Goal: Task Accomplishment & Management: Manage account settings

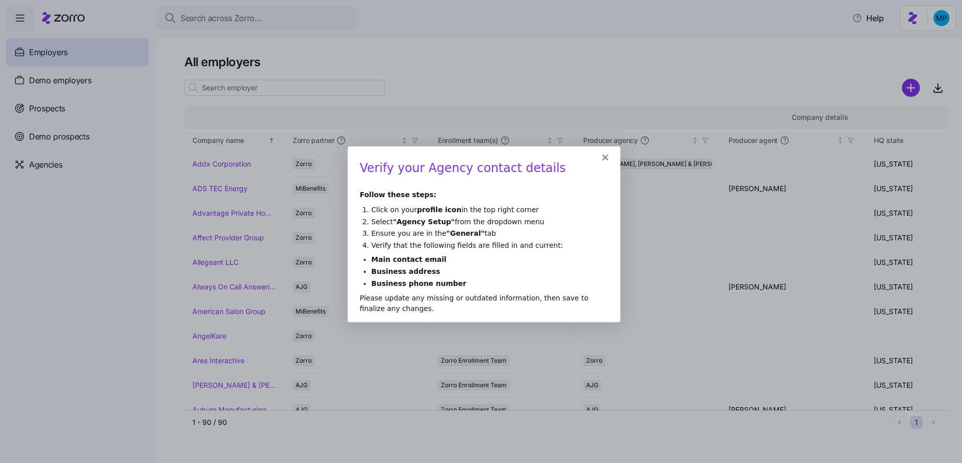
click at [484, 211] on li "Click on your profile icon in the top right corner" at bounding box center [489, 209] width 237 height 10
click at [604, 157] on polygon "Close" at bounding box center [605, 157] width 6 height 6
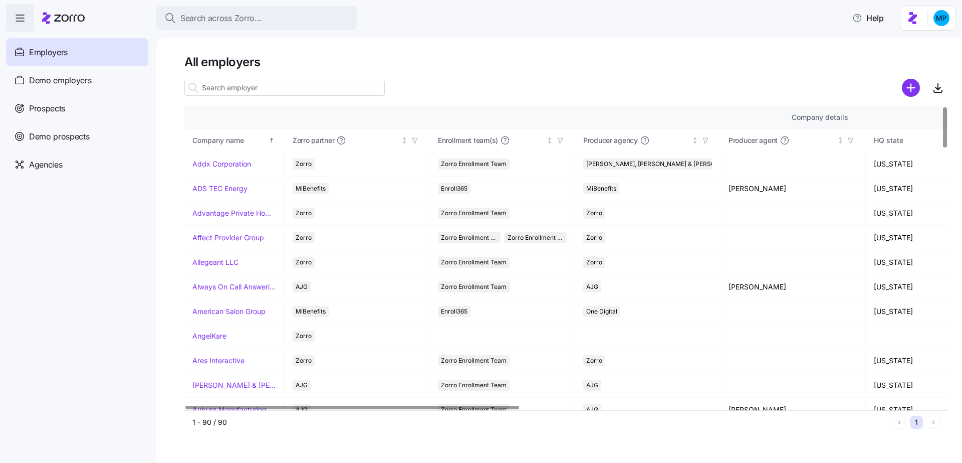
click at [942, 24] on html "Search across Zorro... Help Employers Demo employers Prospects Demo prospects A…" at bounding box center [481, 228] width 962 height 457
click at [922, 45] on div "My settings" at bounding box center [921, 45] width 53 height 11
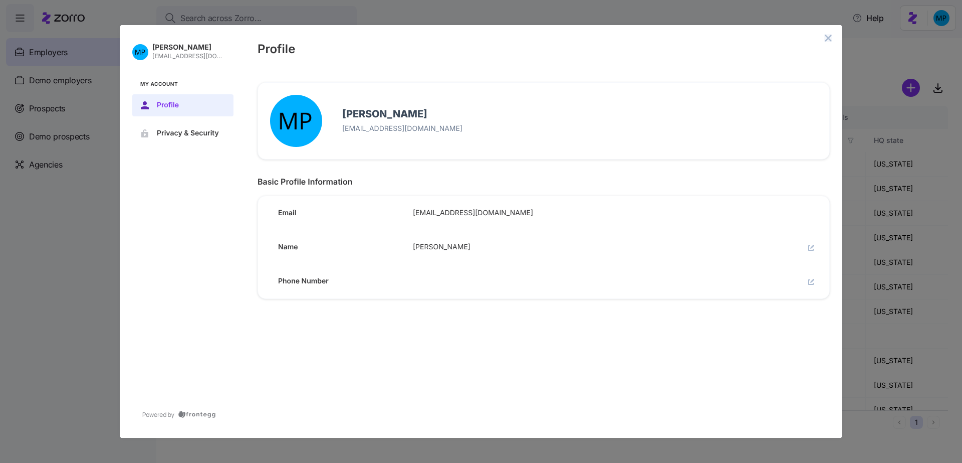
click at [826, 39] on icon "close admin-box" at bounding box center [828, 38] width 7 height 7
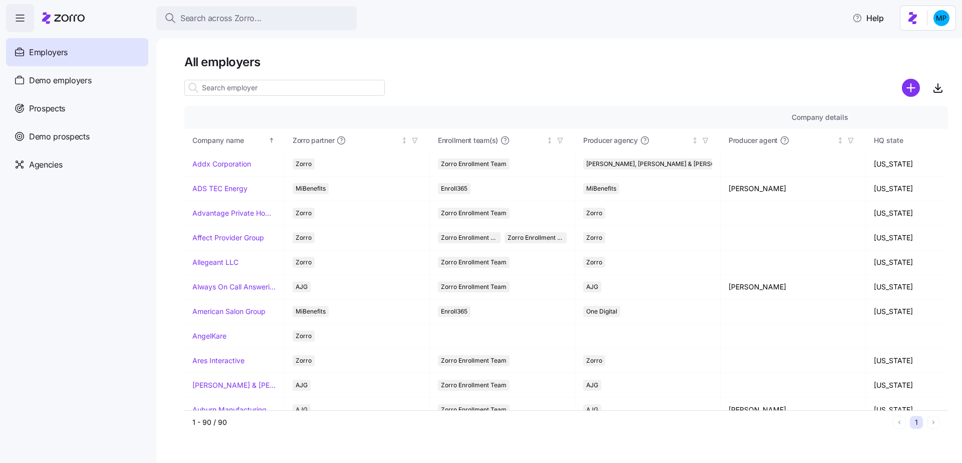
click at [941, 23] on html "Search across Zorro... Help Employers Demo employers Prospects Demo prospects A…" at bounding box center [481, 228] width 962 height 457
click at [912, 47] on div "My settings" at bounding box center [921, 45] width 53 height 11
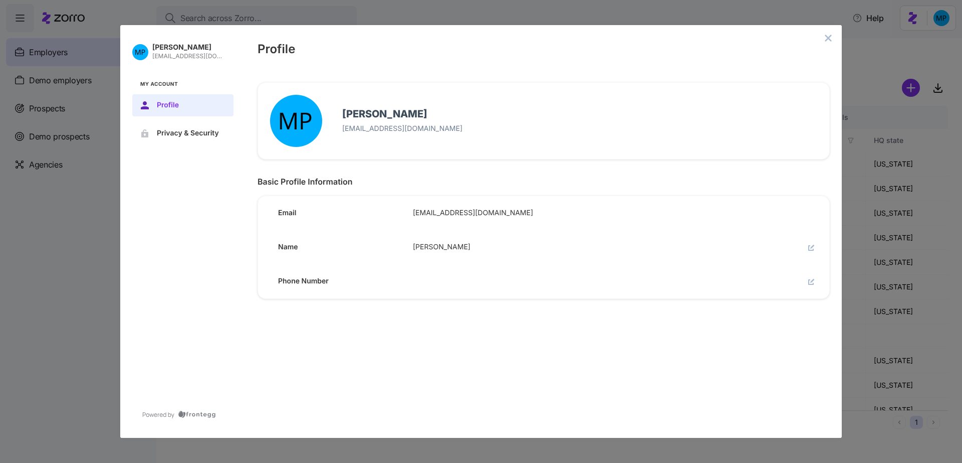
click at [834, 38] on button "close admin-box" at bounding box center [828, 38] width 14 height 14
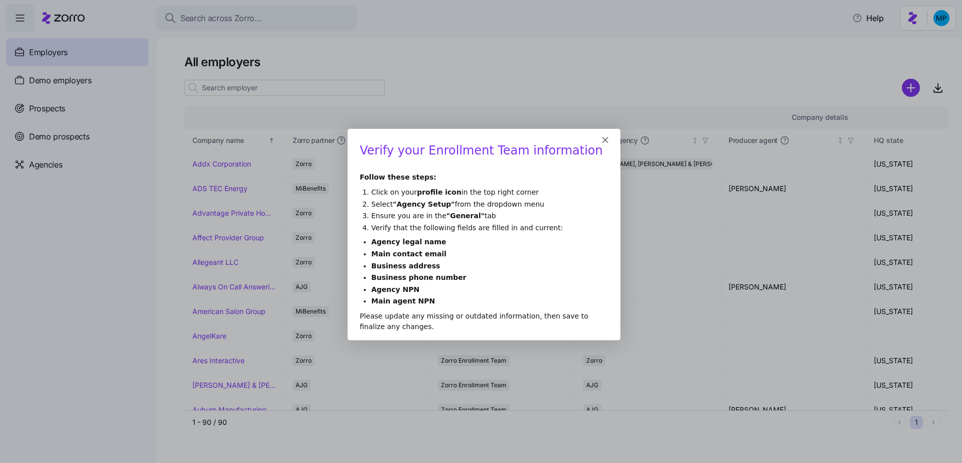
click at [606, 140] on polygon "Close" at bounding box center [605, 139] width 6 height 6
